Goal: Find specific page/section: Find specific page/section

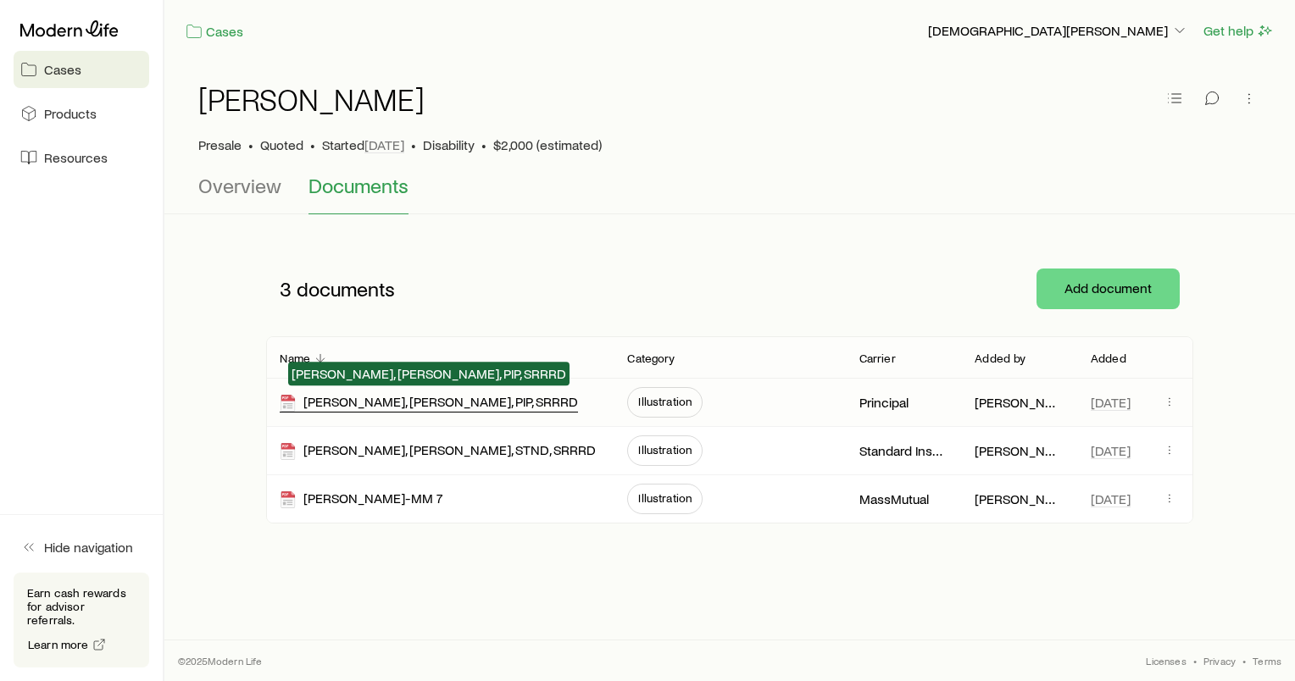
click at [481, 403] on div "[PERSON_NAME], [PERSON_NAME], PIP, SRRRD" at bounding box center [429, 402] width 298 height 19
click at [322, 404] on div "[PERSON_NAME], [PERSON_NAME], PIP, SRRRD" at bounding box center [429, 402] width 298 height 19
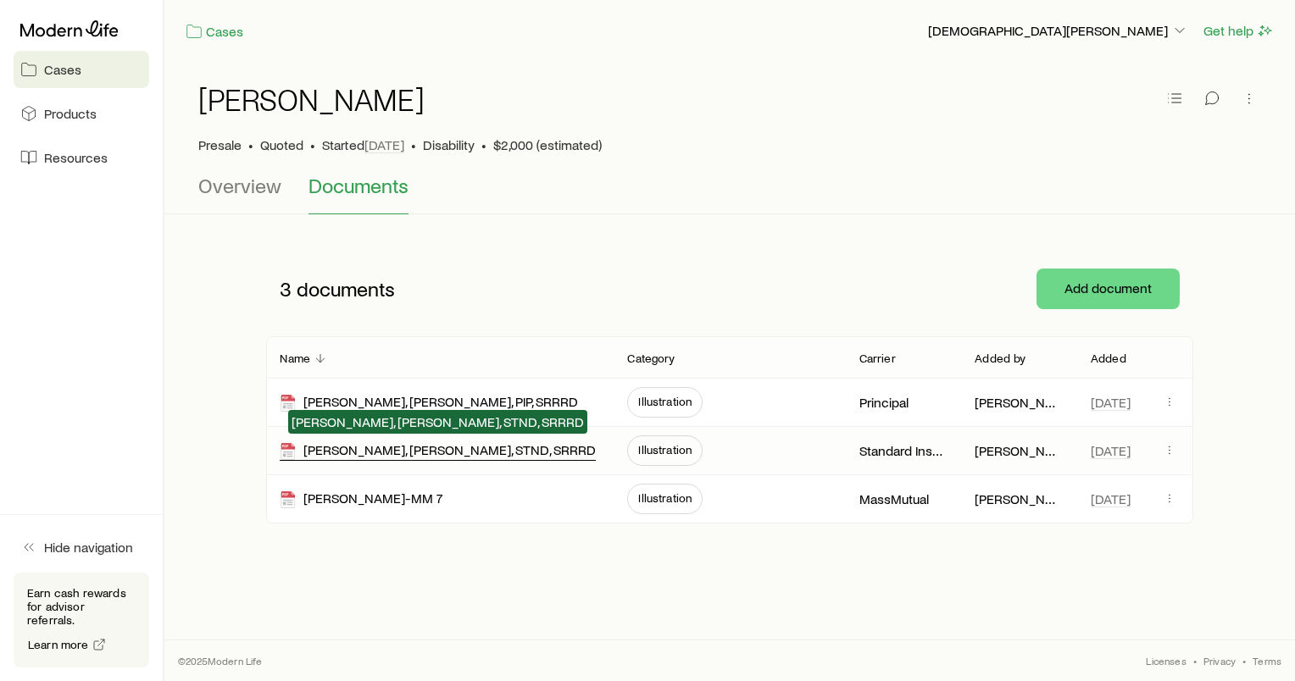
click at [339, 453] on div "[PERSON_NAME], [PERSON_NAME], STND, SRRRD" at bounding box center [438, 451] width 316 height 19
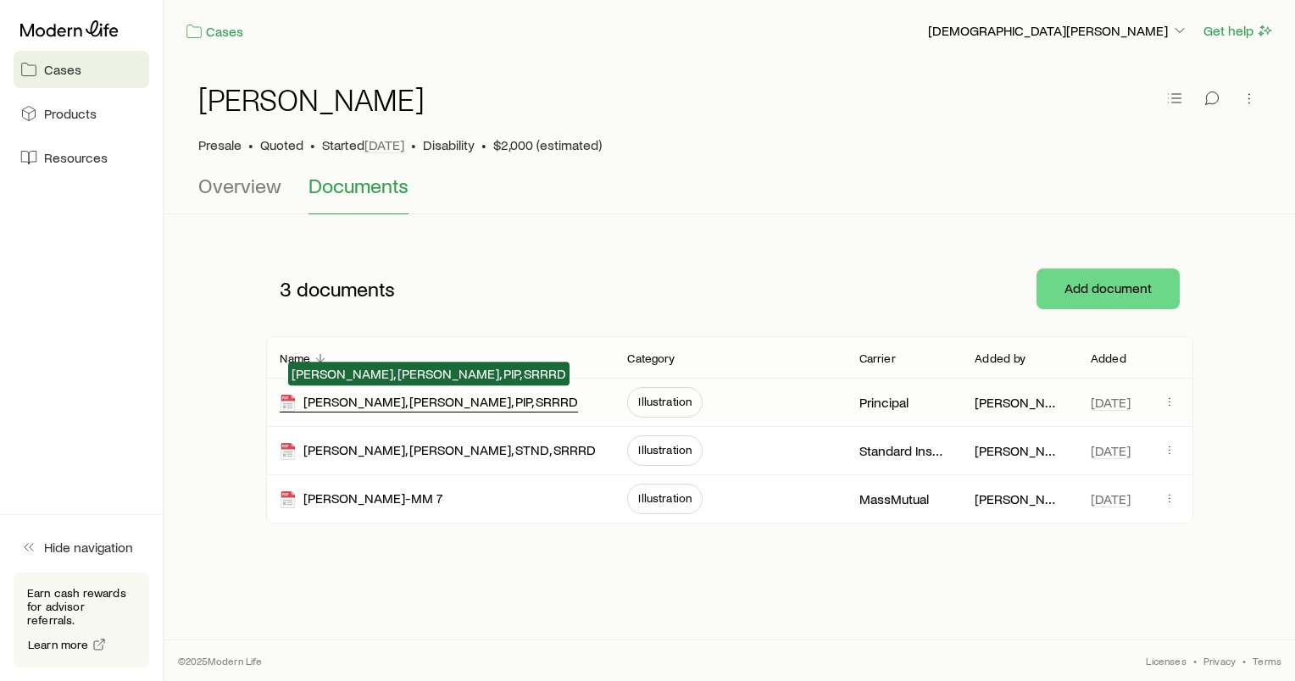
click at [392, 399] on div "[PERSON_NAME], [PERSON_NAME], PIP, SRRRD" at bounding box center [429, 402] width 298 height 19
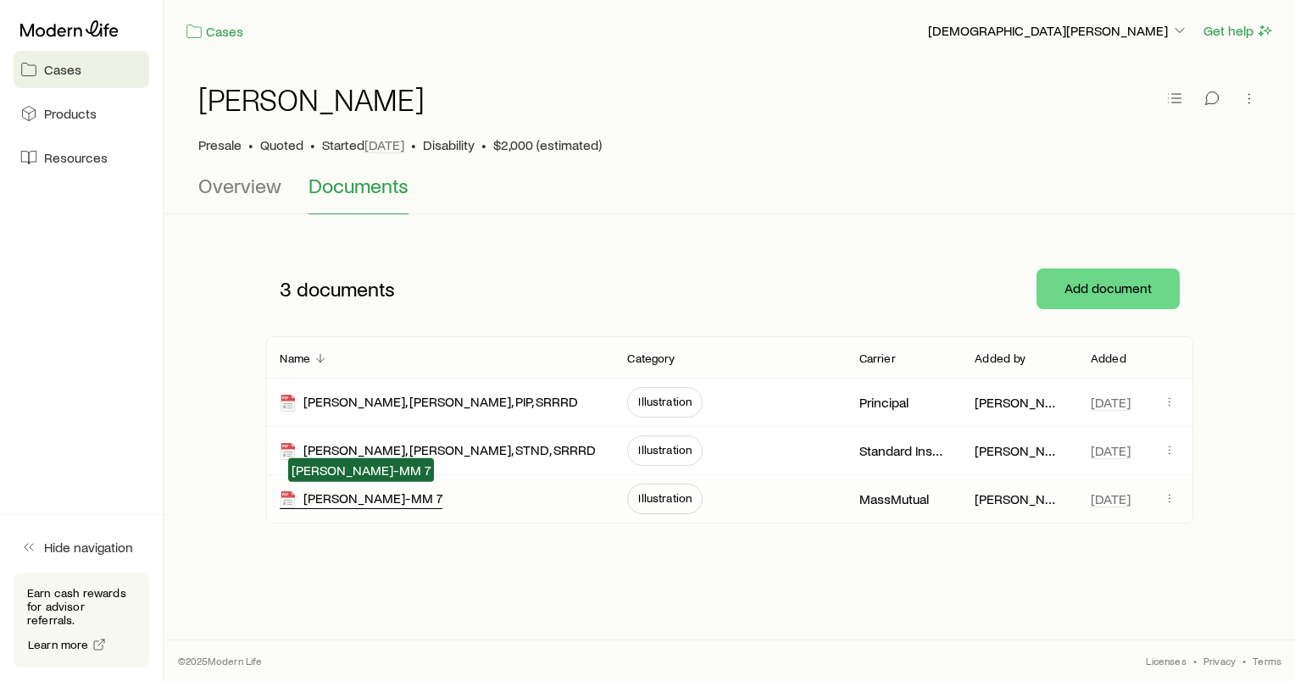
click at [373, 498] on div "[PERSON_NAME]-MM 7" at bounding box center [361, 499] width 163 height 19
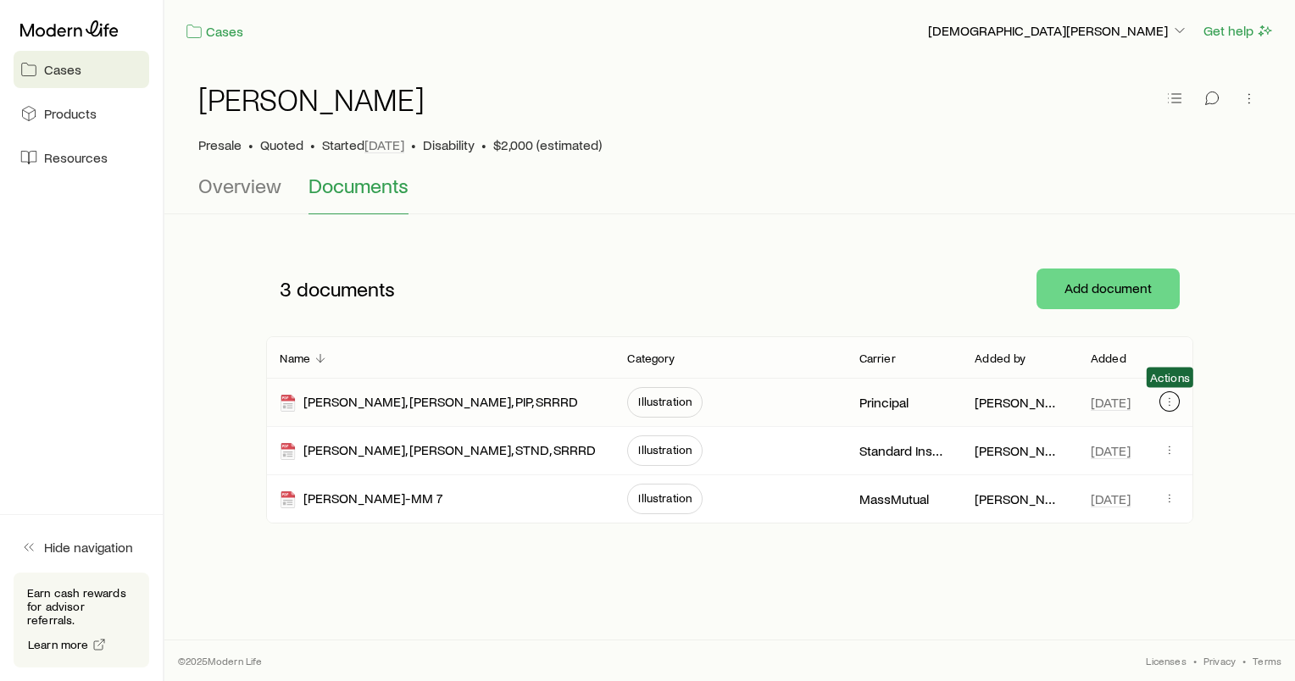
click at [1173, 403] on icon "button" at bounding box center [1170, 402] width 14 height 14
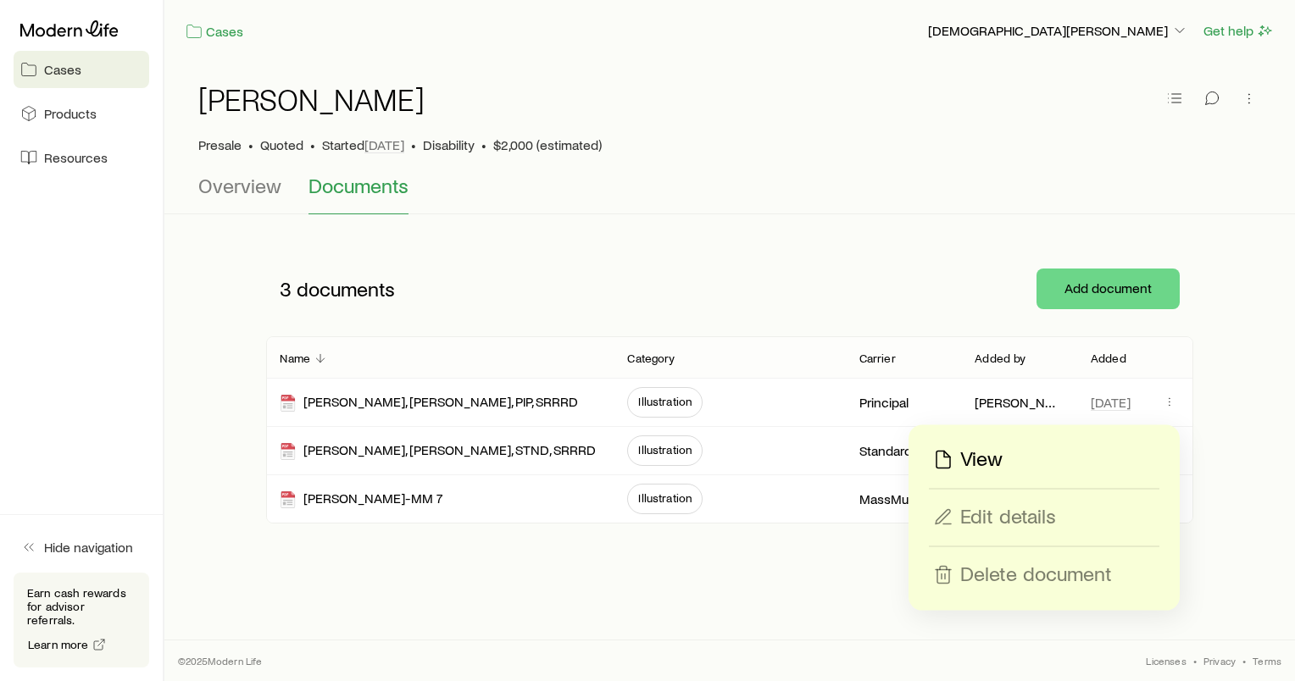
click at [1000, 458] on p "View" at bounding box center [981, 460] width 42 height 27
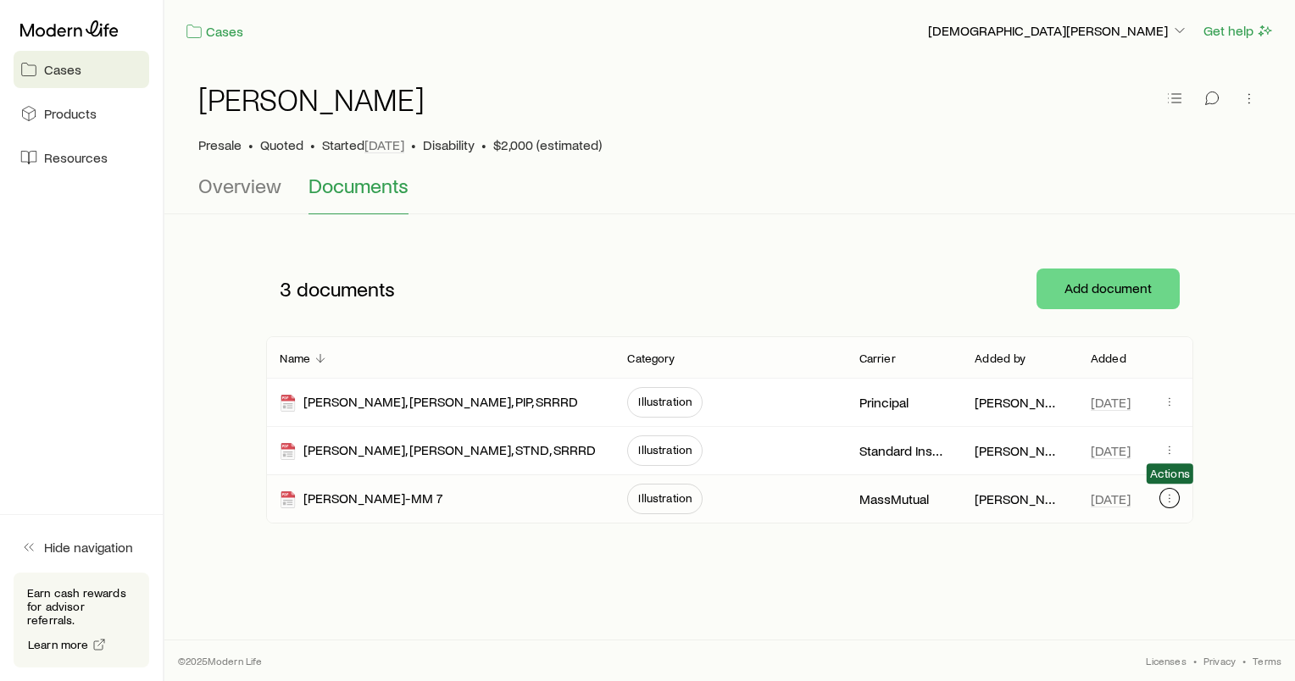
click at [1163, 497] on icon "button" at bounding box center [1170, 499] width 14 height 14
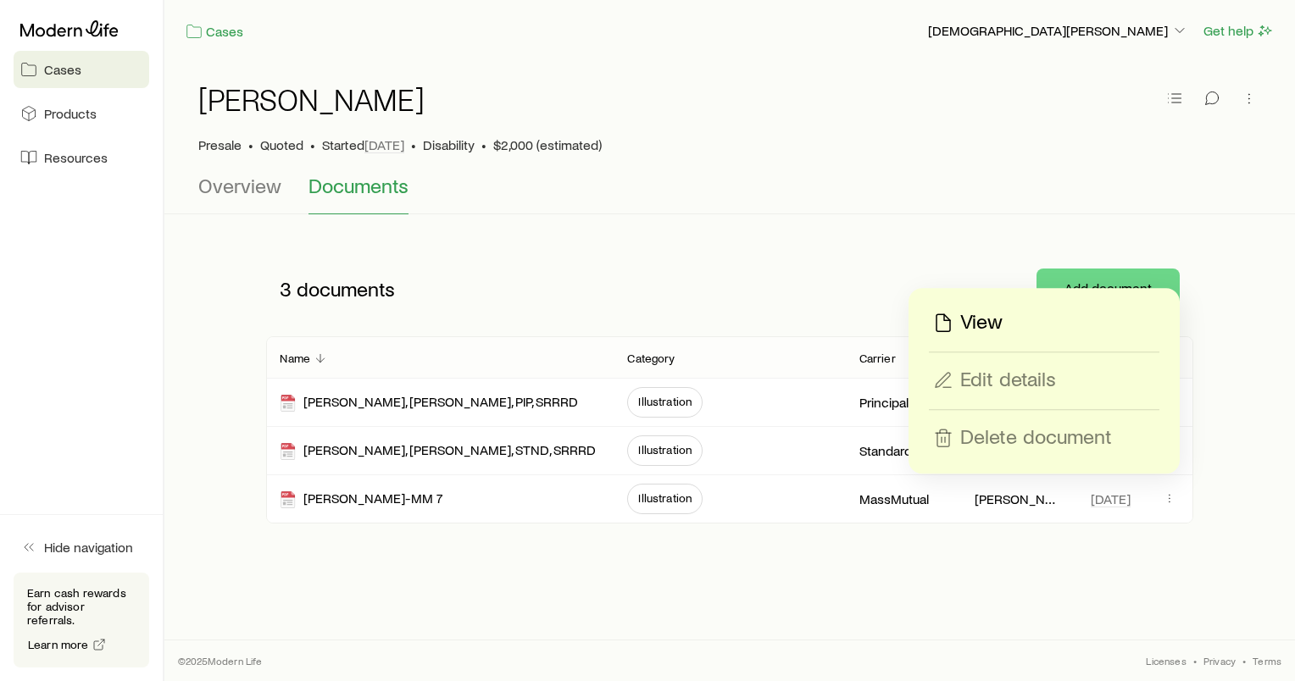
click at [968, 325] on p "View" at bounding box center [981, 322] width 42 height 27
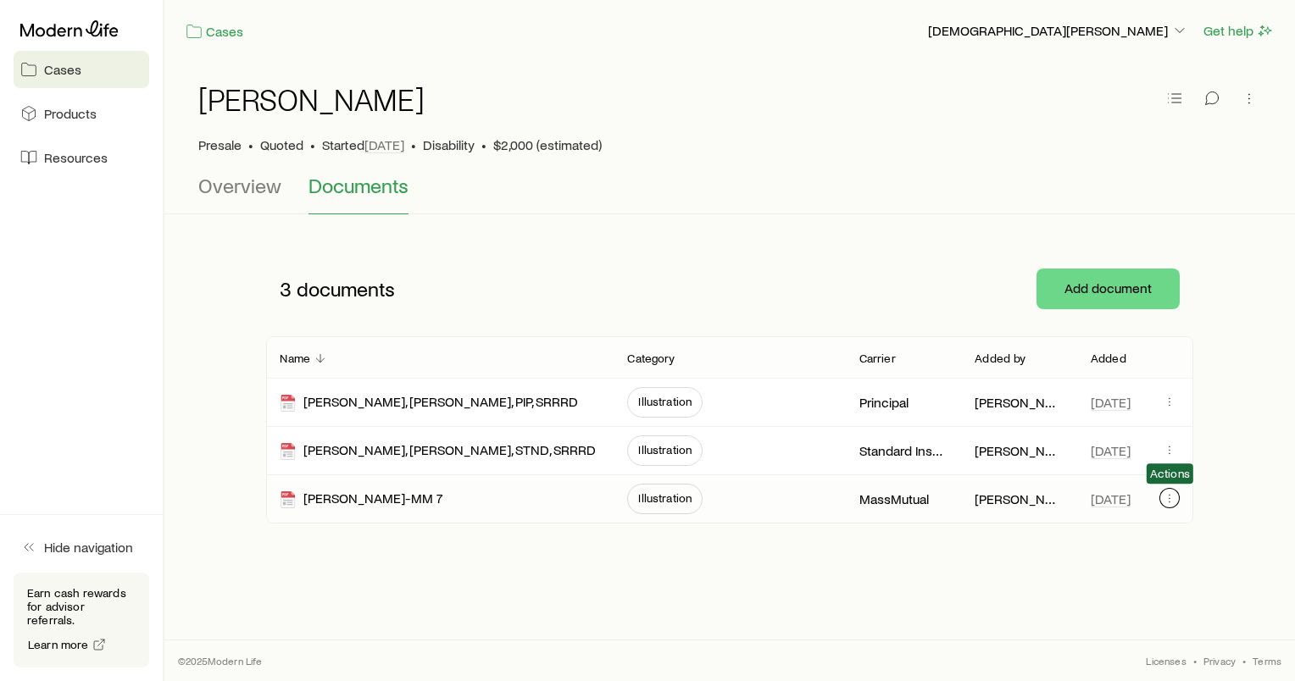
click at [1164, 492] on icon "button" at bounding box center [1170, 499] width 14 height 14
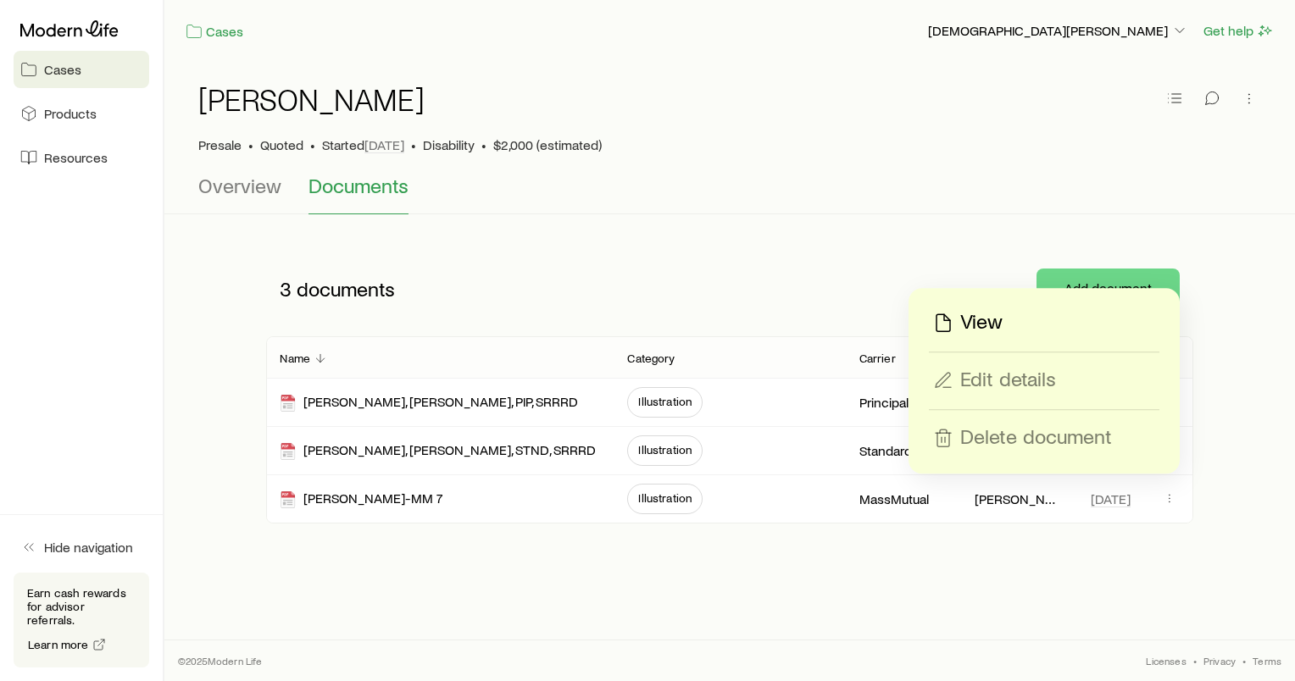
click at [976, 314] on p "View" at bounding box center [981, 322] width 42 height 27
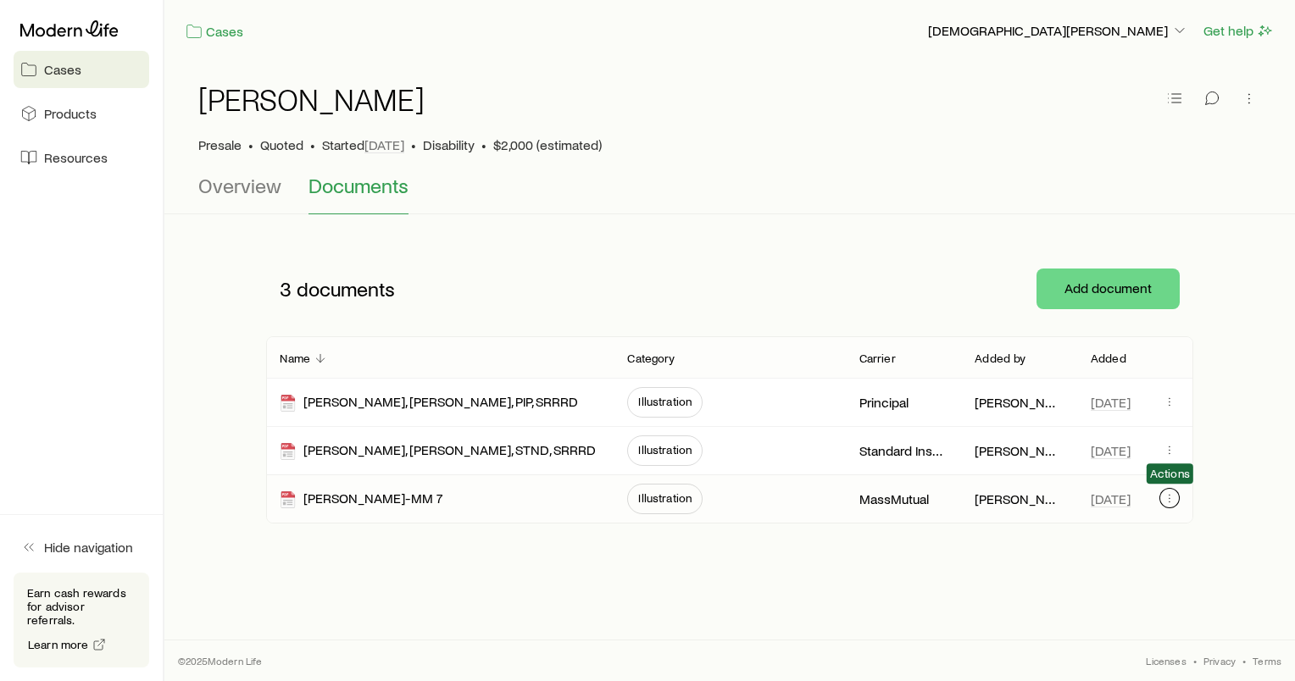
click at [1170, 498] on icon "button" at bounding box center [1170, 499] width 14 height 14
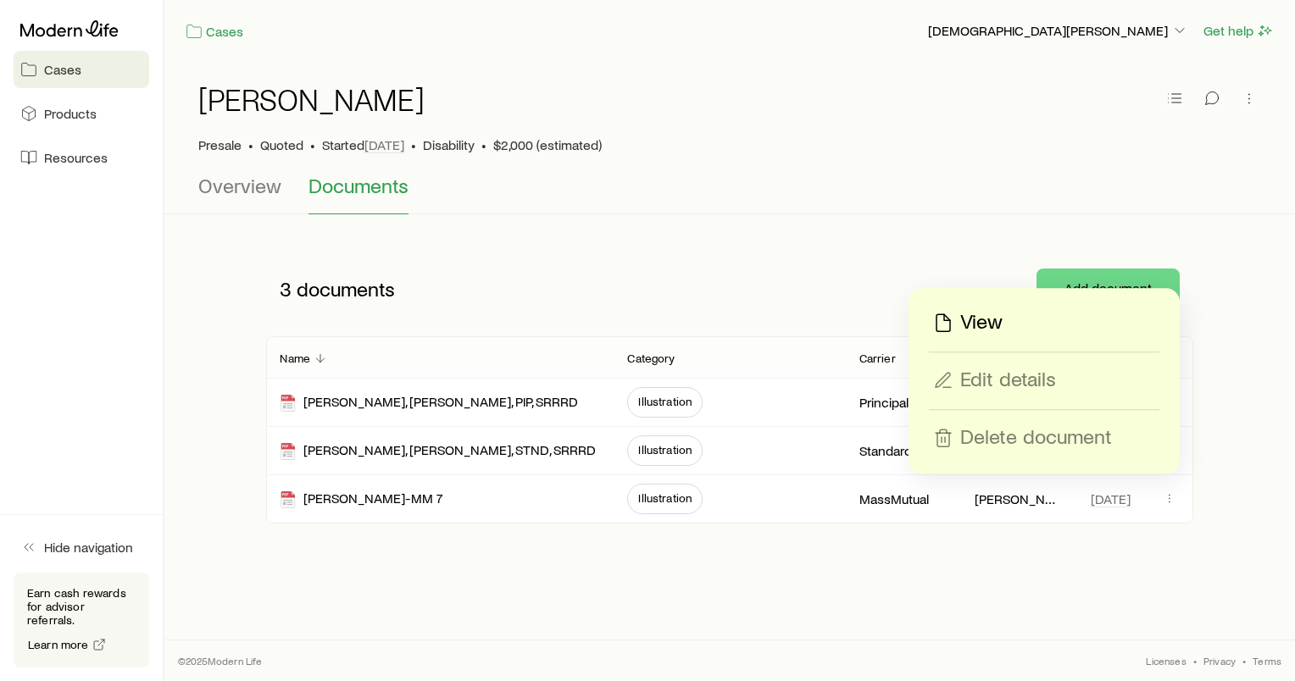
click at [981, 330] on p "View" at bounding box center [981, 322] width 42 height 27
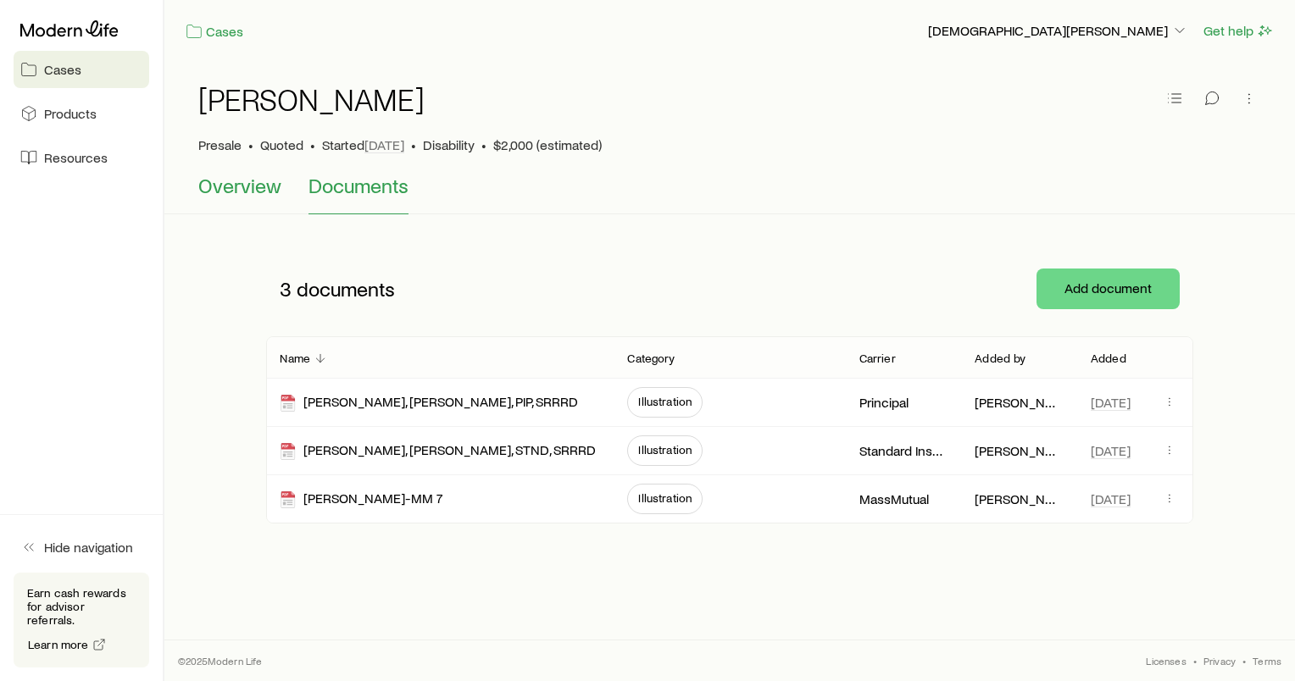
click at [259, 198] on button "Overview" at bounding box center [239, 194] width 83 height 41
